Goal: Task Accomplishment & Management: Use online tool/utility

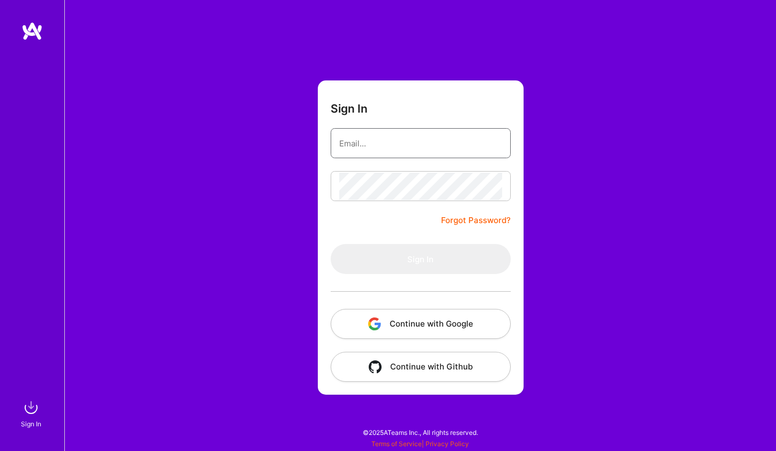
type input "[EMAIL_ADDRESS][DOMAIN_NAME]"
click at [420, 259] on button "Sign In" at bounding box center [421, 259] width 180 height 30
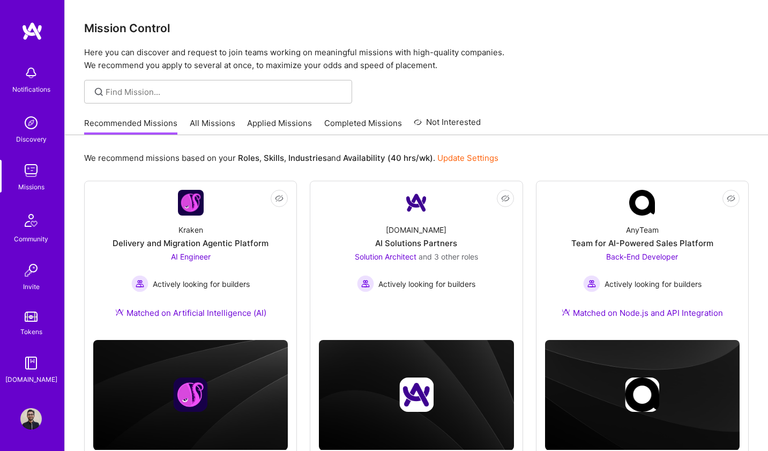
click at [210, 121] on link "All Missions" at bounding box center [213, 126] width 46 height 18
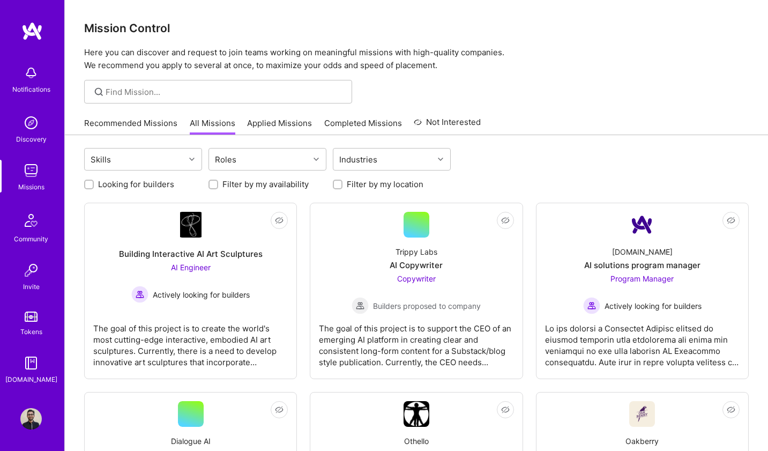
click at [88, 181] on input "Looking for builders" at bounding box center [90, 185] width 8 height 8
checkbox input "true"
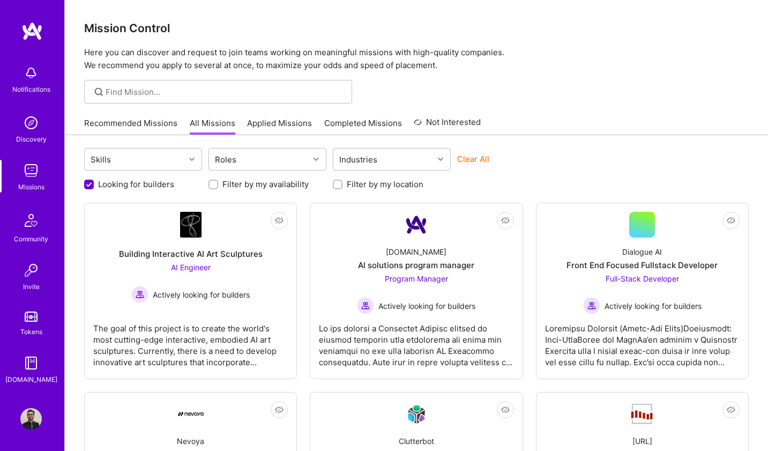
click at [341, 188] on div at bounding box center [338, 185] width 10 height 10
click at [339, 186] on input "Filter by my location" at bounding box center [339, 185] width 8 height 8
checkbox input "true"
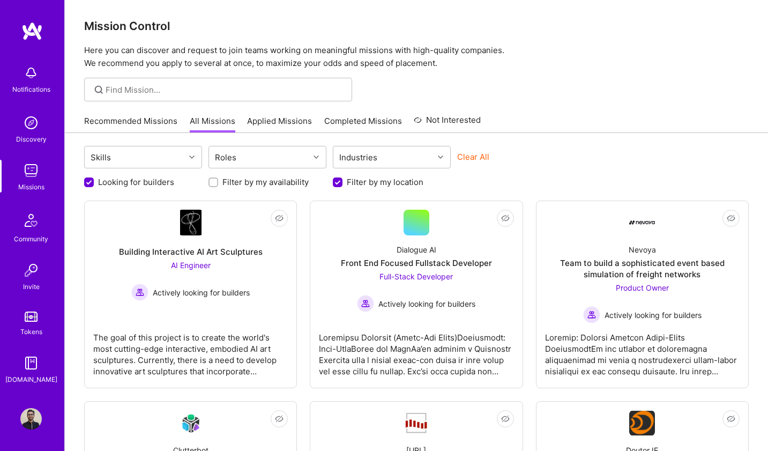
scroll to position [7, 0]
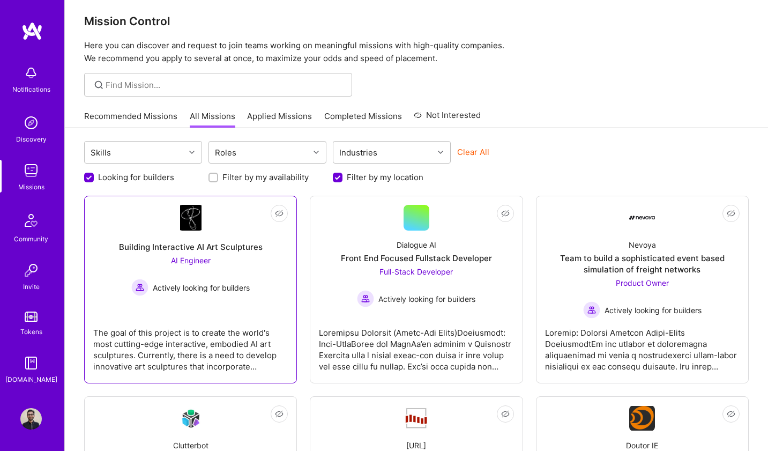
click at [202, 250] on div "Building Interactive AI Art Sculptures" at bounding box center [191, 246] width 144 height 11
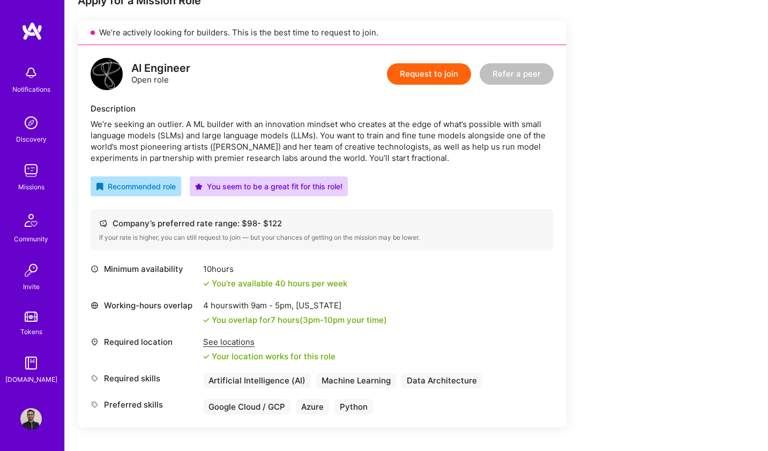
scroll to position [233, 0]
